Goal: Information Seeking & Learning: Check status

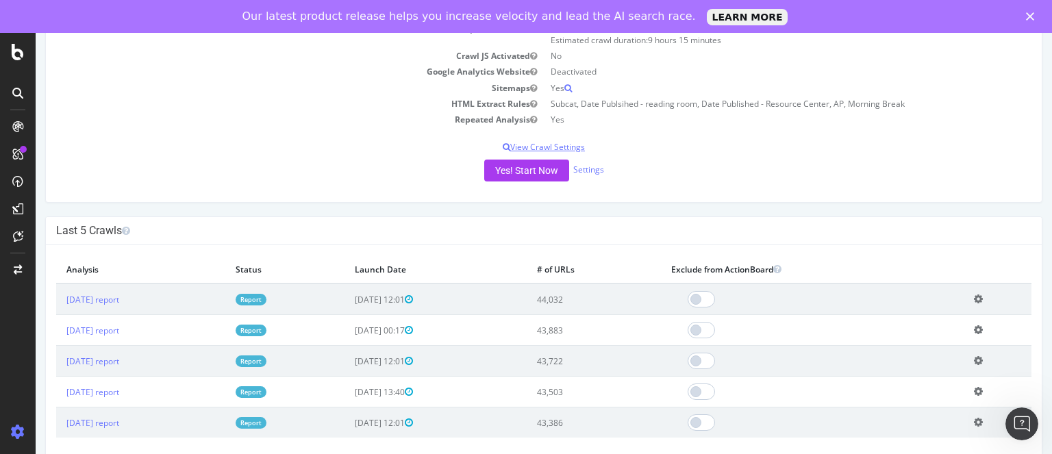
scroll to position [233, 0]
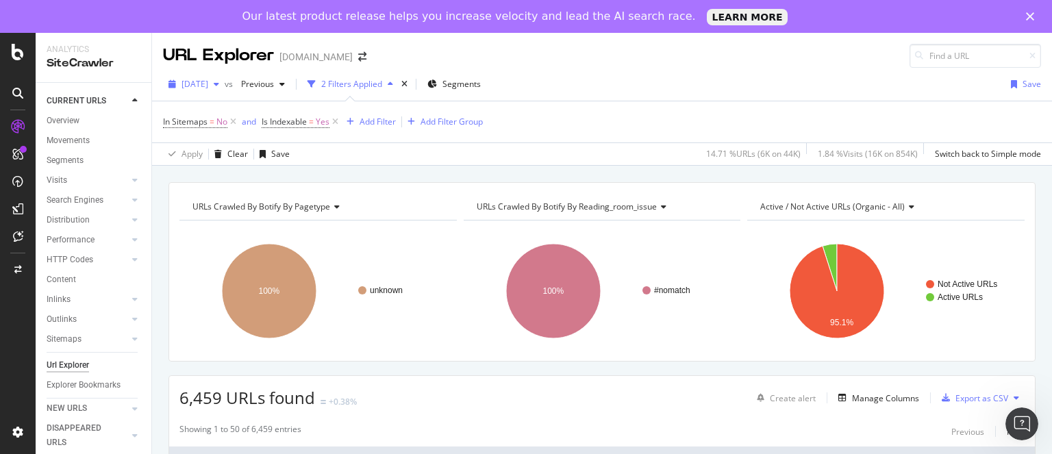
click at [208, 84] on span "[DATE]" at bounding box center [194, 84] width 27 height 12
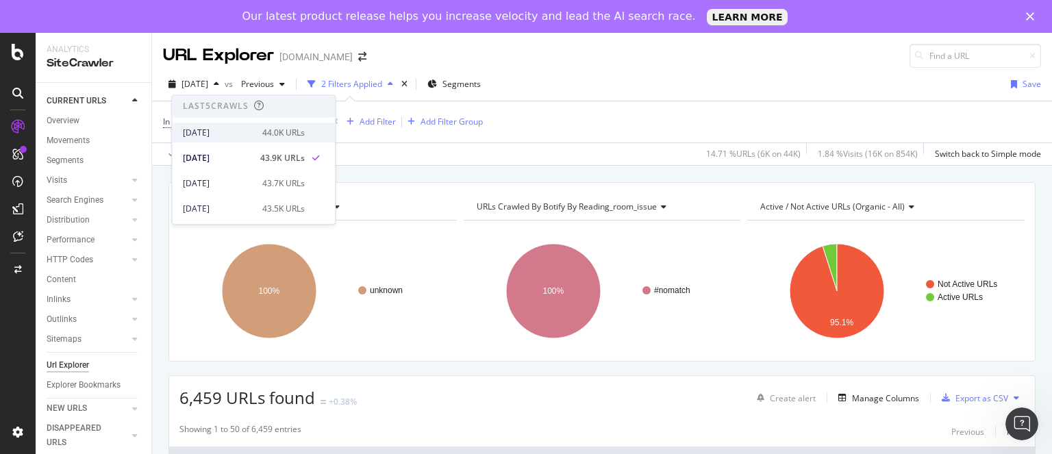
click at [236, 136] on div "[DATE]" at bounding box center [218, 133] width 71 height 12
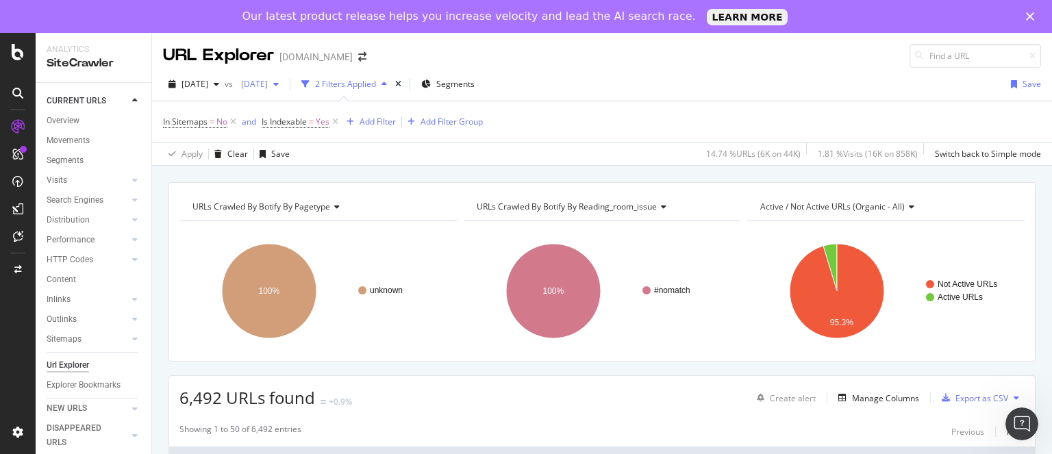
click at [268, 84] on span "[DATE]" at bounding box center [252, 84] width 32 height 12
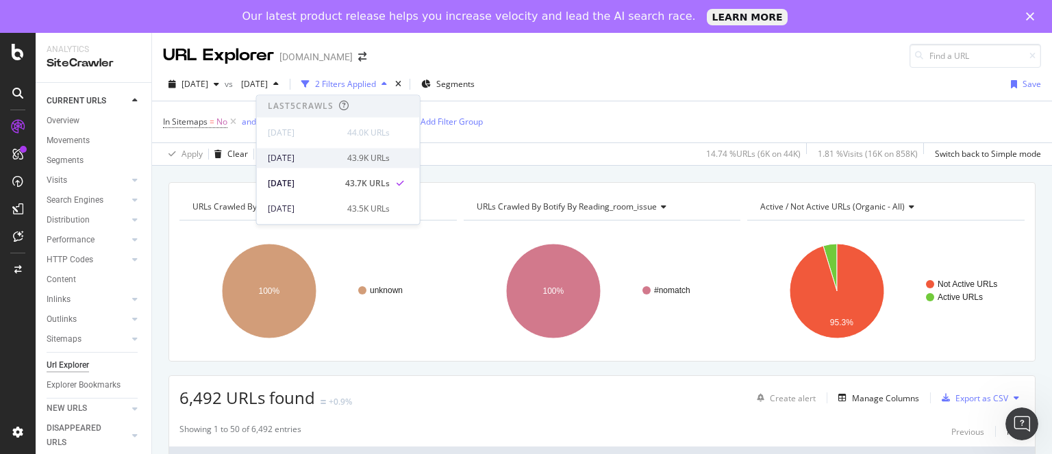
click at [315, 161] on div "[DATE]" at bounding box center [303, 158] width 71 height 12
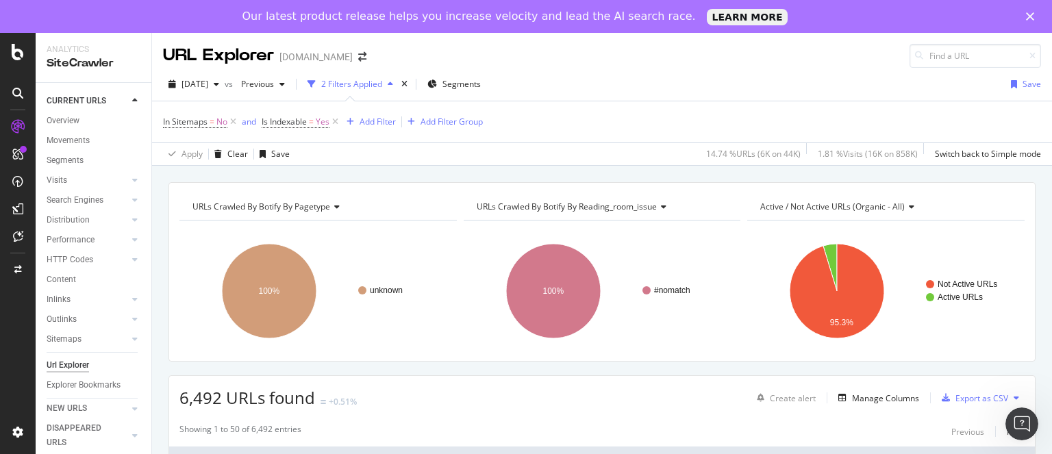
click at [205, 401] on span "6,492 URLs found" at bounding box center [247, 397] width 136 height 23
copy span "6,492"
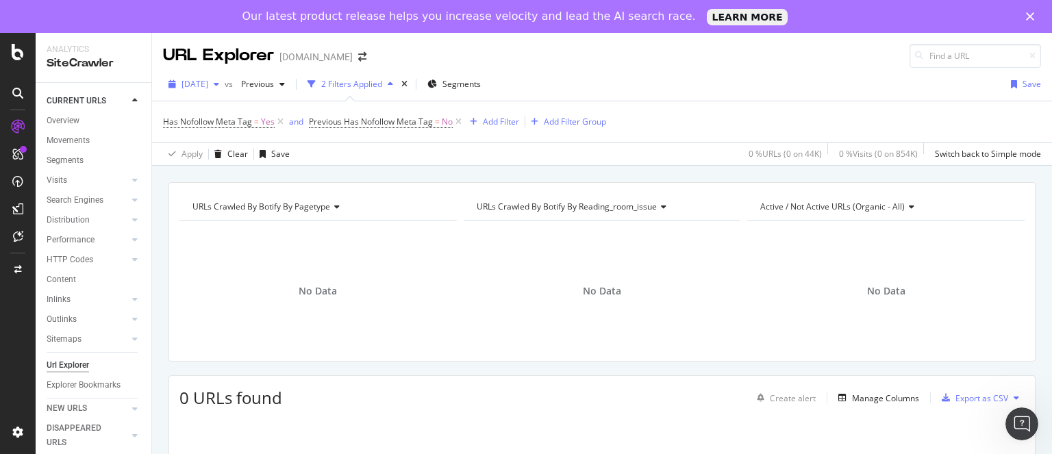
click at [208, 86] on span "[DATE]" at bounding box center [194, 84] width 27 height 12
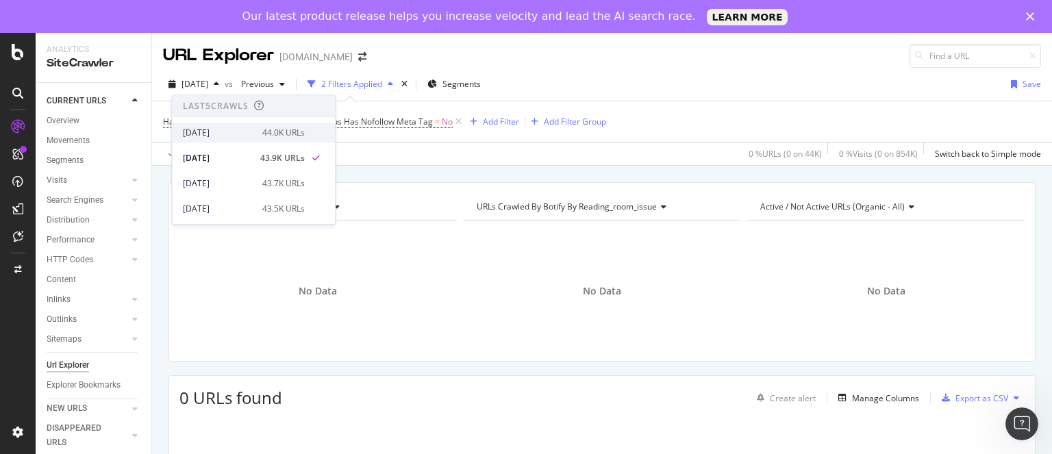
click at [212, 129] on div "[DATE]" at bounding box center [218, 133] width 71 height 12
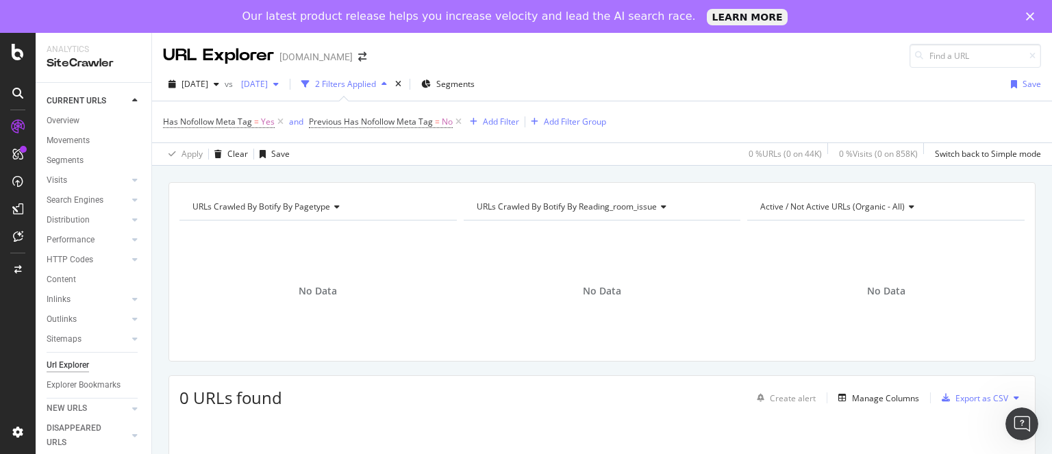
click at [268, 84] on span "[DATE]" at bounding box center [252, 84] width 32 height 12
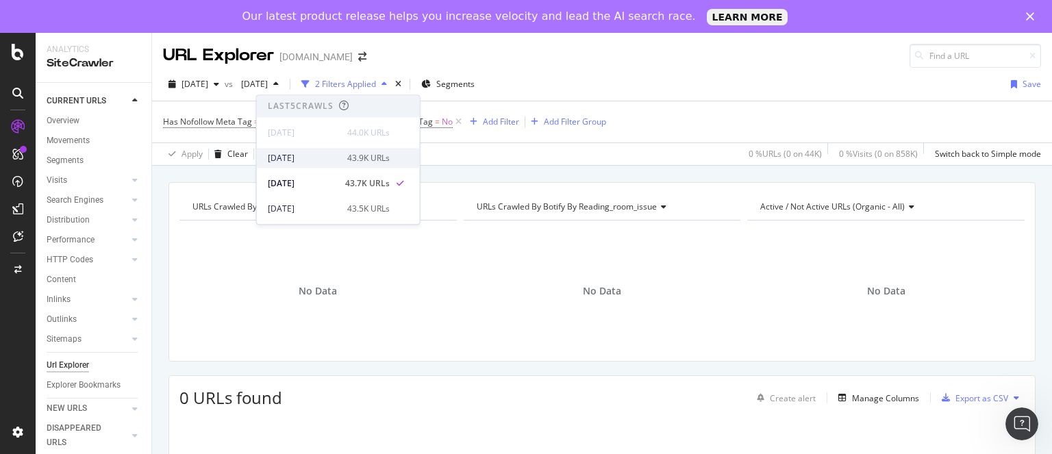
click at [320, 162] on div "[DATE]" at bounding box center [303, 158] width 71 height 12
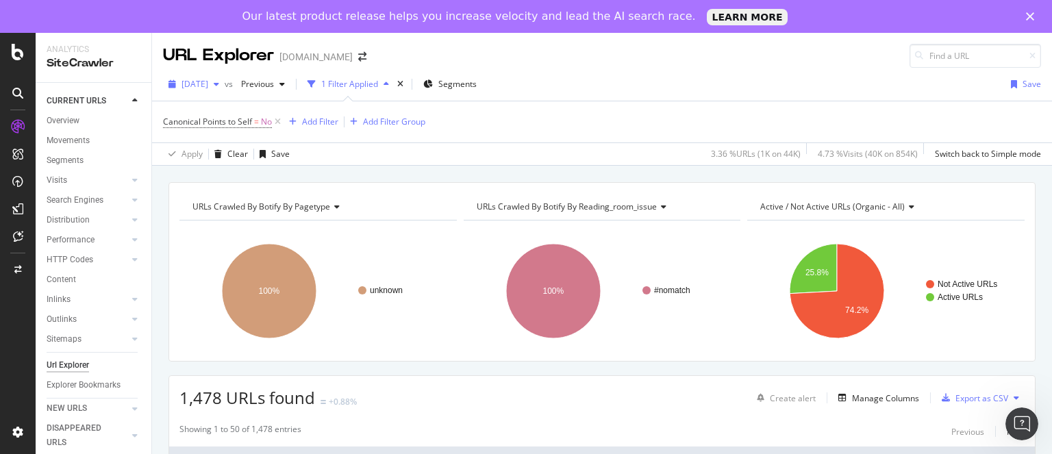
click at [222, 76] on div "[DATE]" at bounding box center [194, 84] width 62 height 21
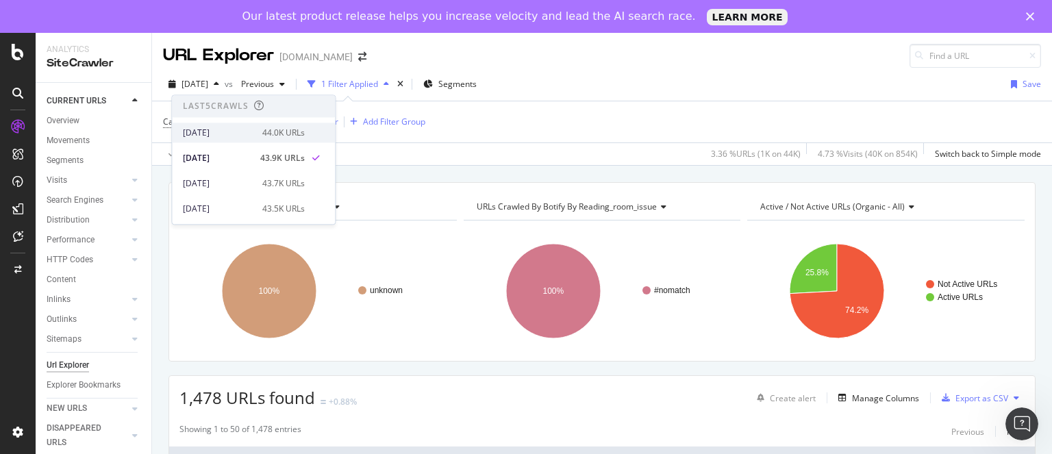
click at [225, 132] on div "[DATE]" at bounding box center [218, 133] width 71 height 12
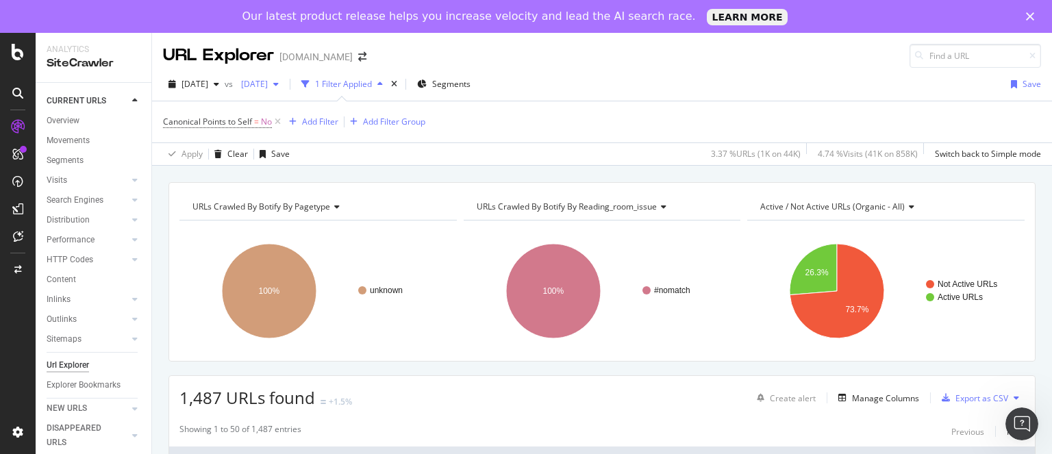
click at [284, 75] on div "[DATE]" at bounding box center [260, 84] width 49 height 21
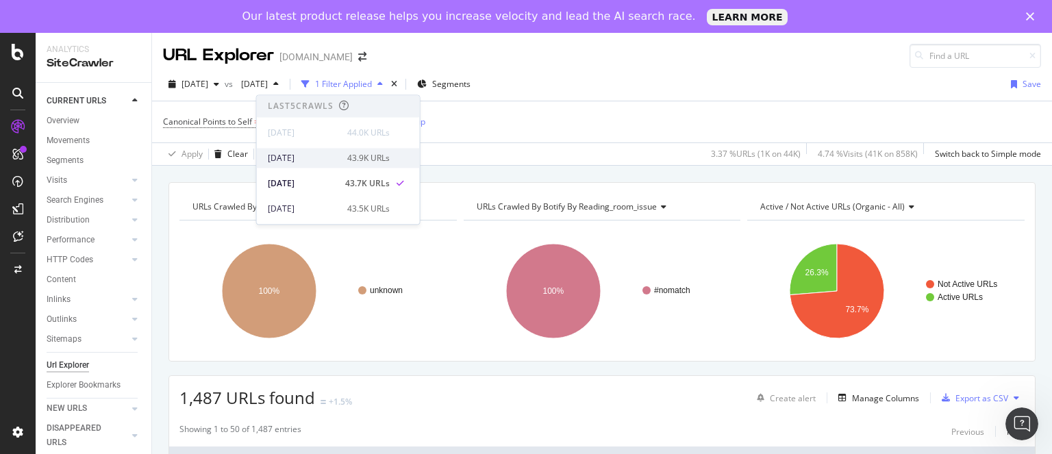
click at [323, 160] on div "[DATE]" at bounding box center [303, 158] width 71 height 12
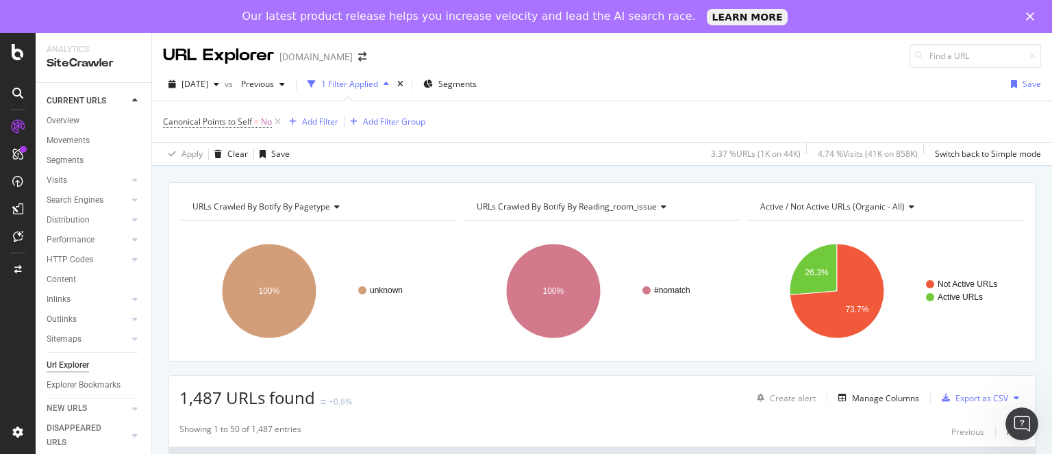
click at [203, 399] on span "1,487 URLs found" at bounding box center [247, 397] width 136 height 23
copy span "1,487"
click at [203, 399] on span "1,487 URLs found" at bounding box center [247, 397] width 136 height 23
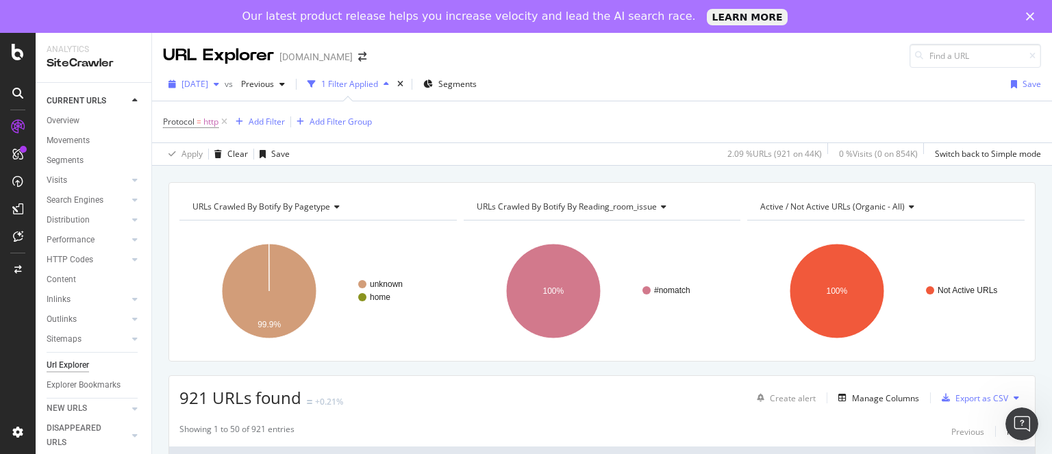
click at [208, 88] on span "[DATE]" at bounding box center [194, 84] width 27 height 12
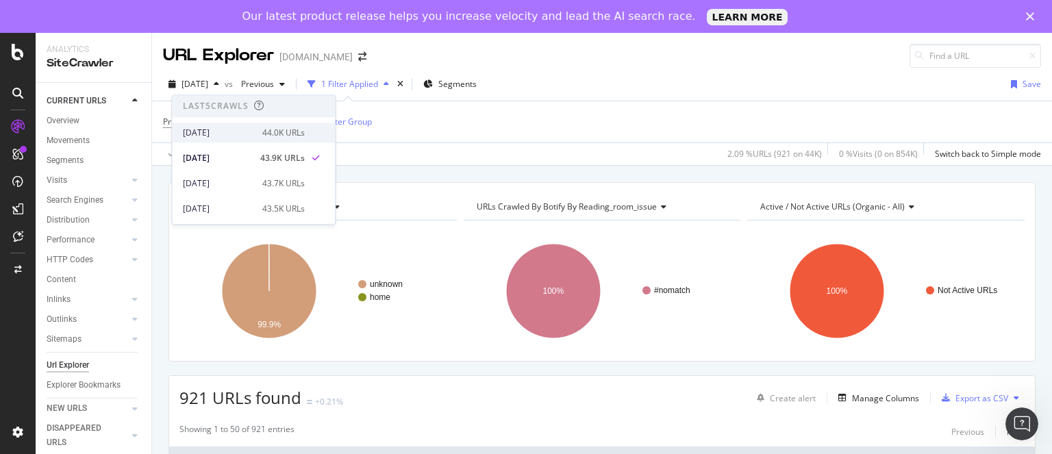
click at [212, 133] on div "[DATE]" at bounding box center [218, 133] width 71 height 12
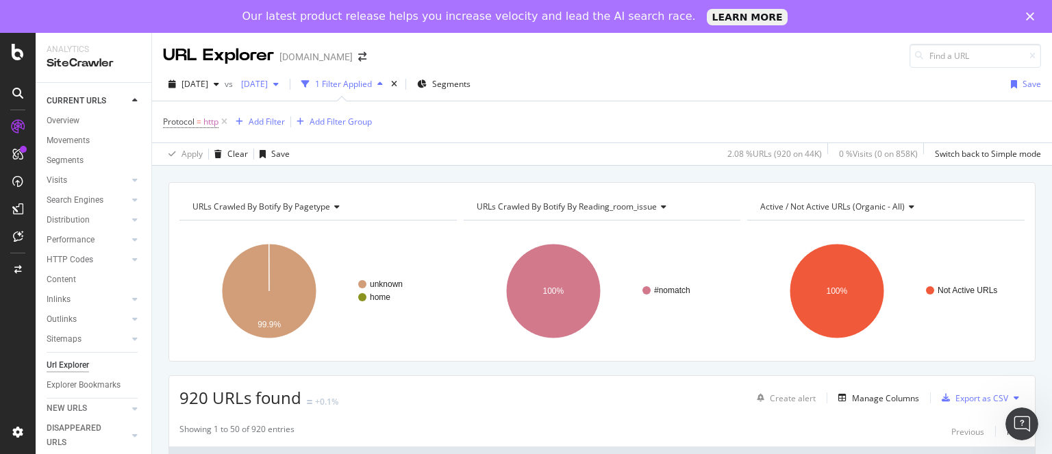
click at [268, 84] on span "[DATE]" at bounding box center [252, 84] width 32 height 12
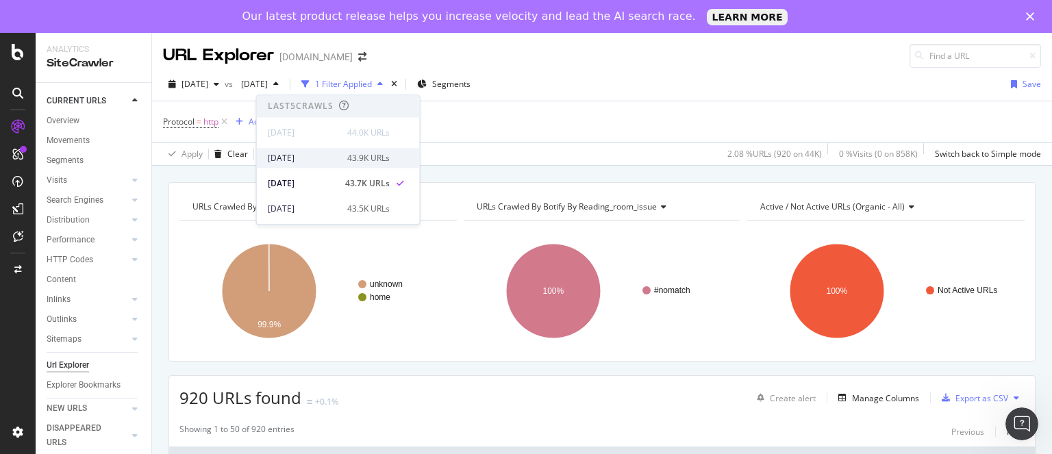
click at [310, 154] on div "[DATE]" at bounding box center [303, 158] width 71 height 12
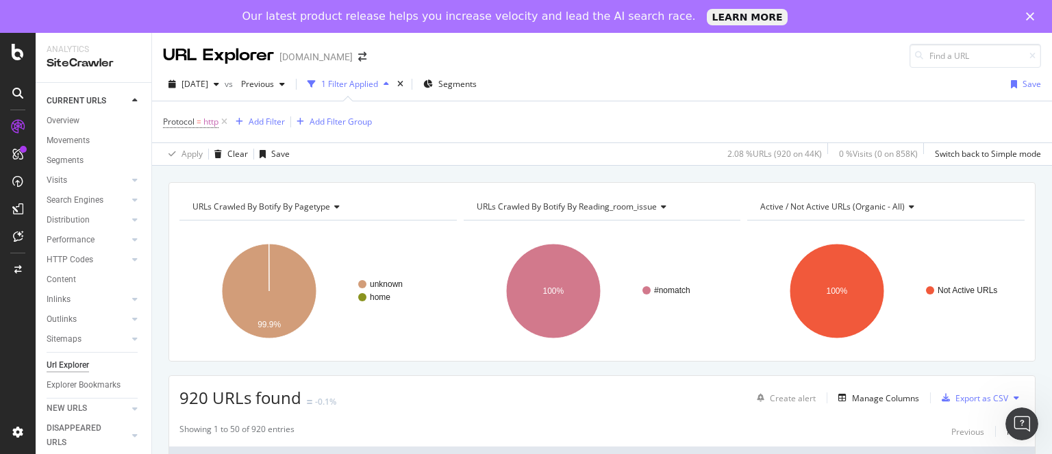
click at [190, 399] on span "920 URLs found" at bounding box center [240, 397] width 122 height 23
copy span "920"
click at [190, 399] on span "920 URLs found" at bounding box center [240, 397] width 122 height 23
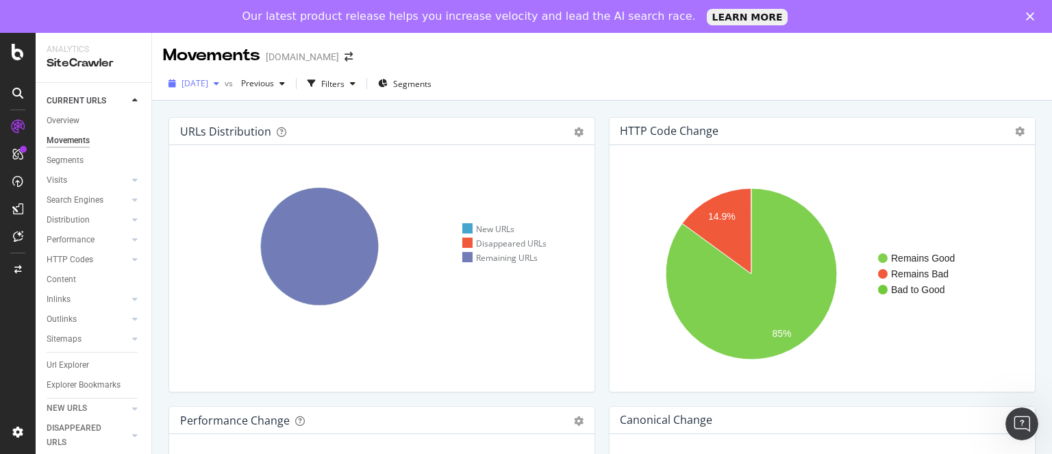
click at [208, 85] on span "[DATE]" at bounding box center [194, 83] width 27 height 12
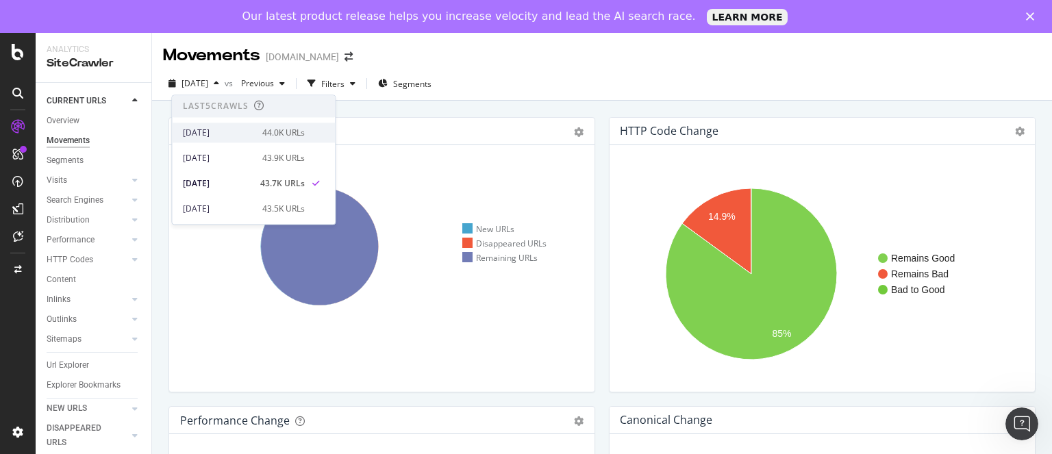
click at [236, 134] on div "[DATE]" at bounding box center [218, 133] width 71 height 12
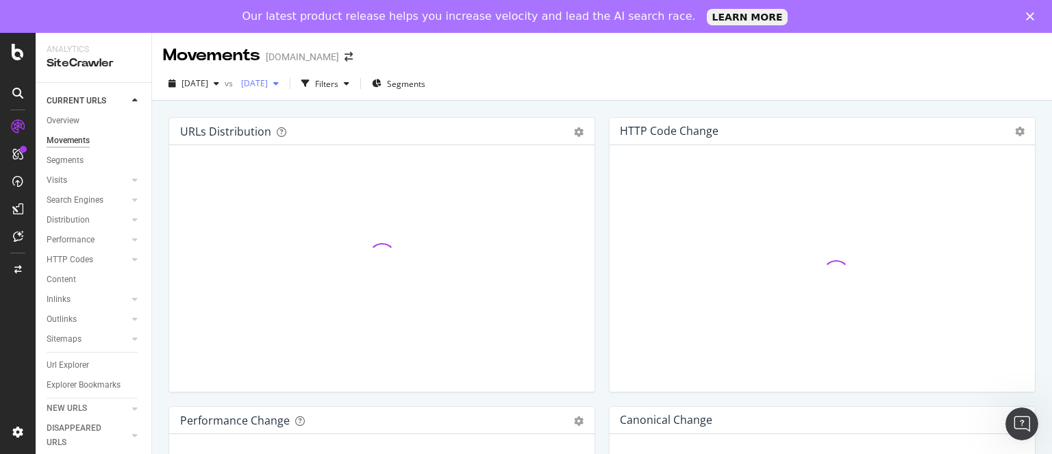
click at [268, 86] on span "[DATE]" at bounding box center [252, 83] width 32 height 12
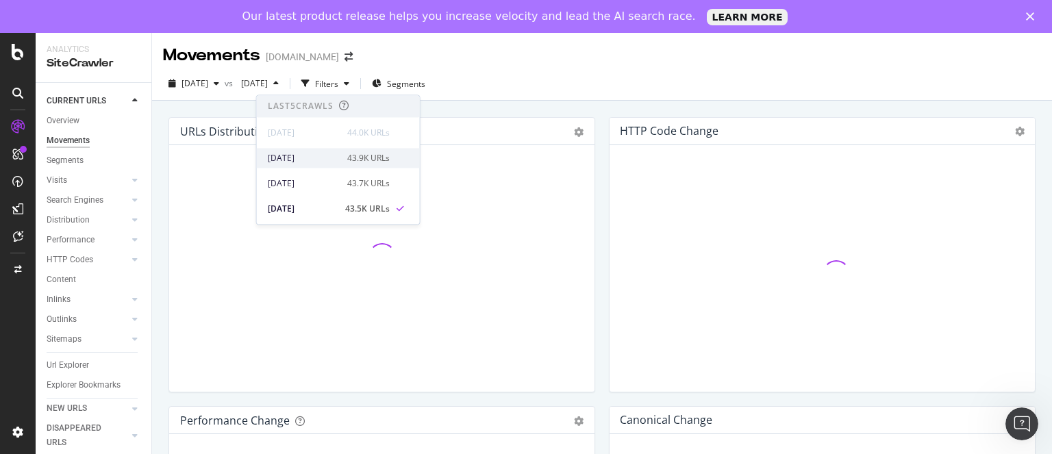
click at [300, 156] on div "[DATE]" at bounding box center [303, 158] width 71 height 12
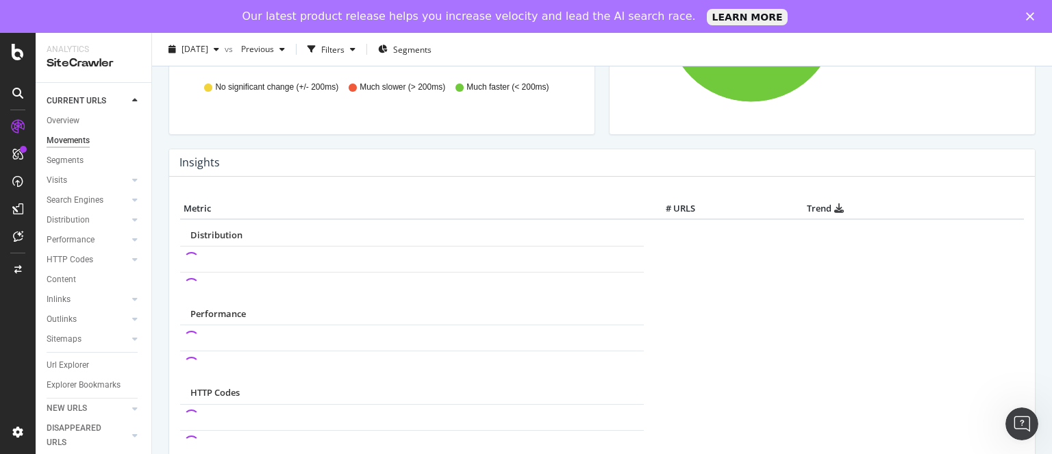
scroll to position [548, 0]
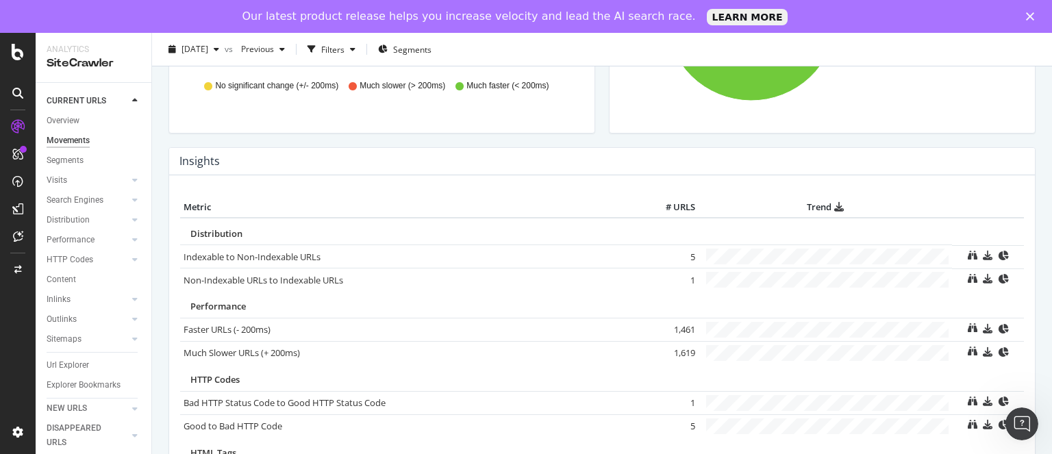
click at [672, 324] on td "1,461" at bounding box center [671, 329] width 55 height 23
copy td "1,461"
click at [679, 351] on td "1,619" at bounding box center [671, 352] width 55 height 23
copy td "1,619"
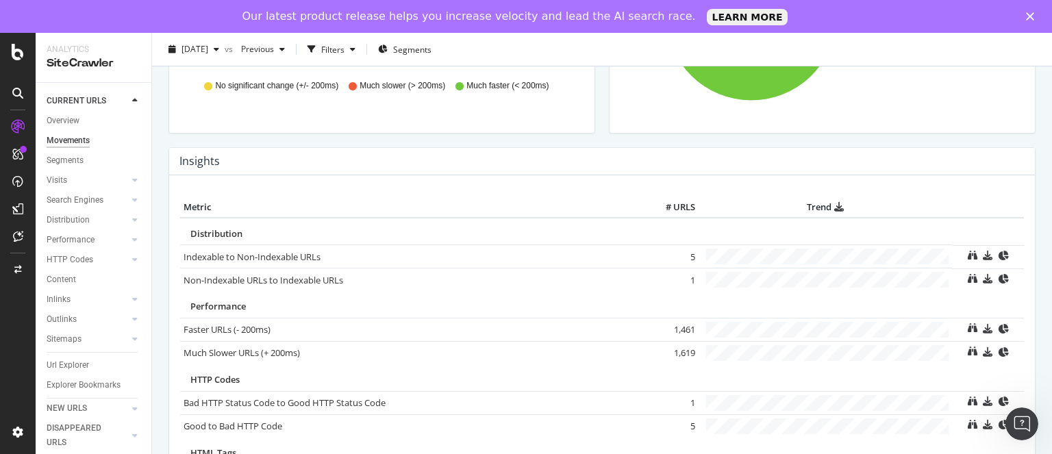
click at [679, 351] on td "1,619" at bounding box center [671, 352] width 55 height 23
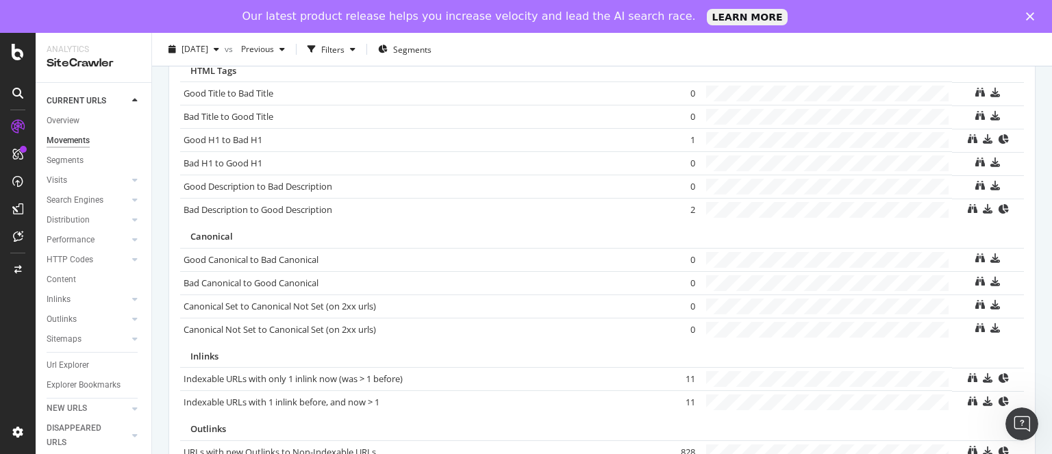
scroll to position [998, 0]
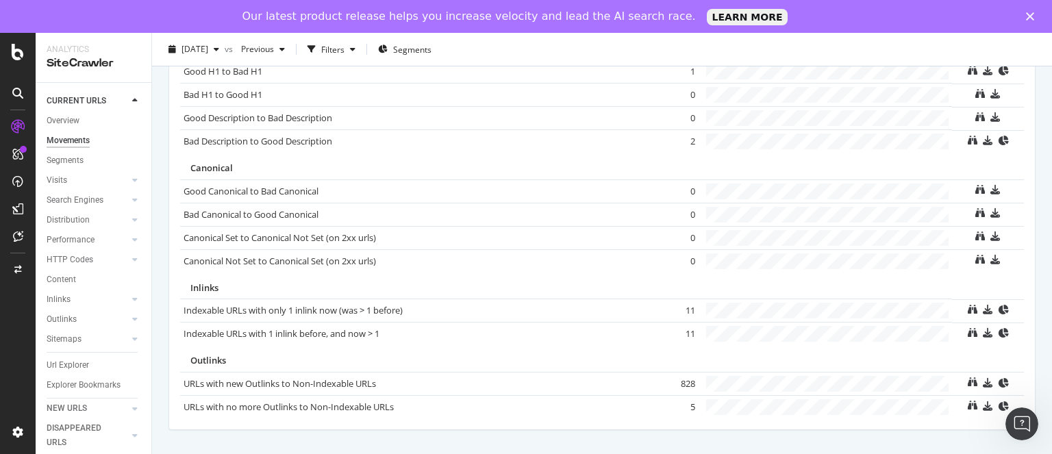
click at [680, 373] on td "828" at bounding box center [671, 383] width 55 height 23
copy td "828"
click at [680, 373] on td "828" at bounding box center [671, 383] width 55 height 23
